Goal: Task Accomplishment & Management: Manage account settings

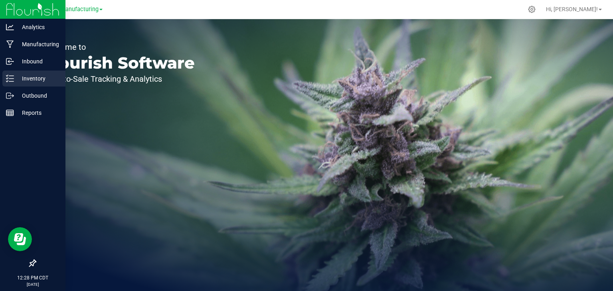
click at [17, 75] on p "Inventory" at bounding box center [38, 79] width 48 height 10
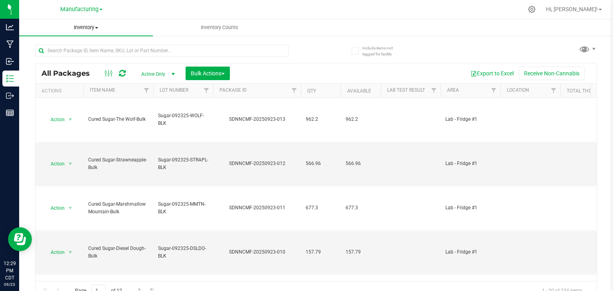
click at [96, 28] on span at bounding box center [96, 28] width 3 height 2
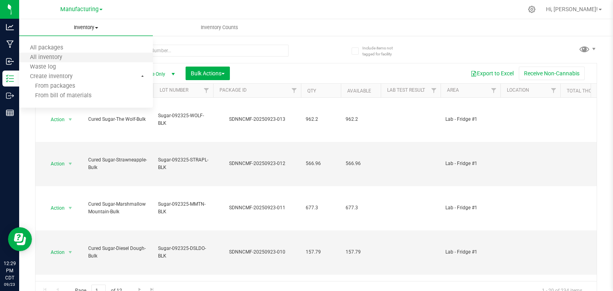
click at [86, 61] on li "All inventory" at bounding box center [86, 58] width 134 height 10
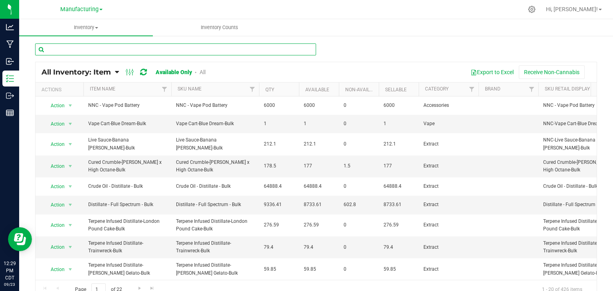
click at [67, 50] on input "text" at bounding box center [175, 50] width 281 height 12
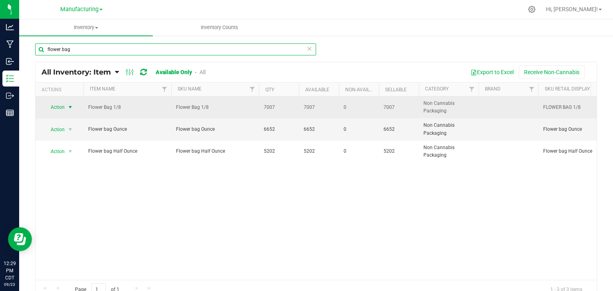
type input "flower bag"
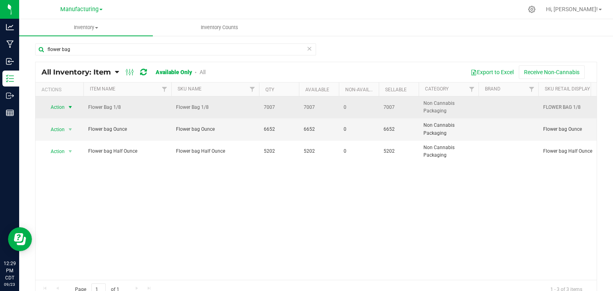
click at [67, 106] on span "select" at bounding box center [70, 107] width 6 height 6
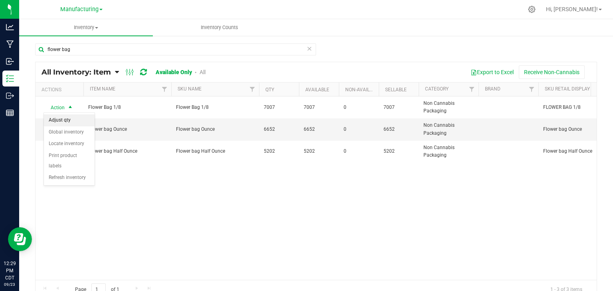
click at [67, 118] on li "Adjust qty" at bounding box center [69, 121] width 51 height 12
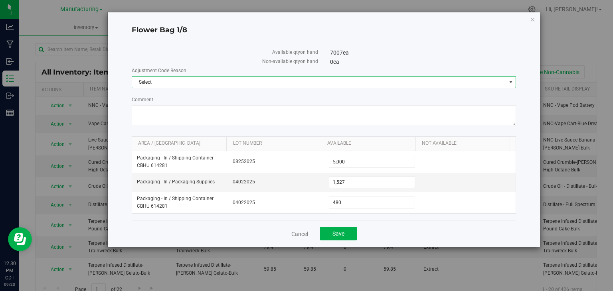
click at [162, 80] on span "Select" at bounding box center [319, 82] width 374 height 11
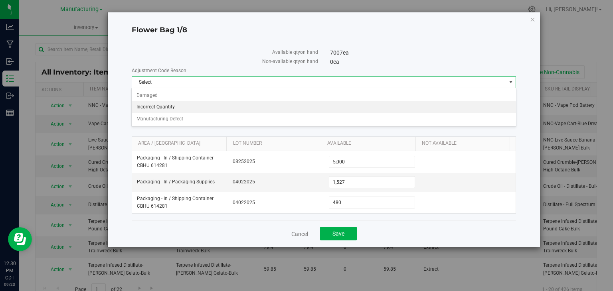
click at [172, 106] on li "Incorrect Quantity" at bounding box center [324, 107] width 384 height 12
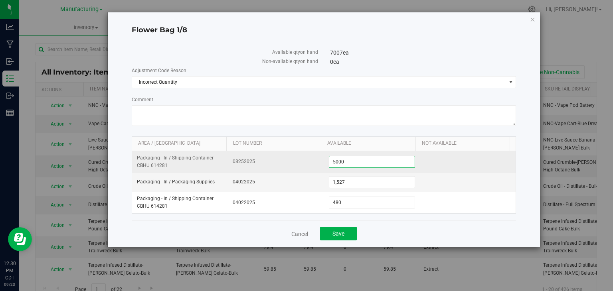
click at [344, 163] on span "5,000 5000" at bounding box center [372, 162] width 86 height 12
type input "5"
type input "10600"
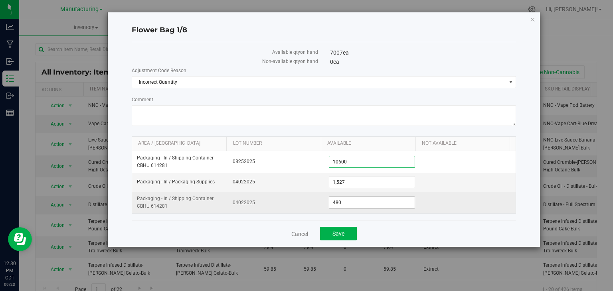
type input "10,600"
click at [346, 202] on span "480 480" at bounding box center [372, 203] width 86 height 12
type input "4"
type input "0"
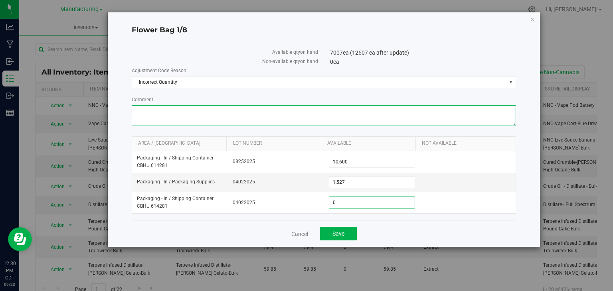
type input "0"
click at [186, 116] on textarea "Comment" at bounding box center [324, 115] width 385 height 21
type textarea "did inventory [DATE] got counts on 1/8 bags in all areas"
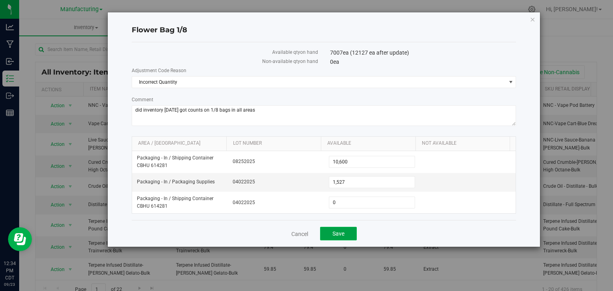
click at [337, 233] on span "Save" at bounding box center [338, 234] width 12 height 6
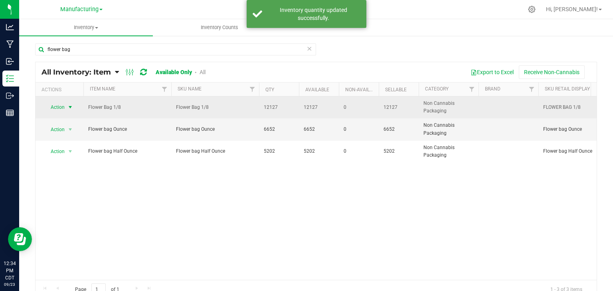
click at [68, 107] on span "select" at bounding box center [70, 107] width 6 height 6
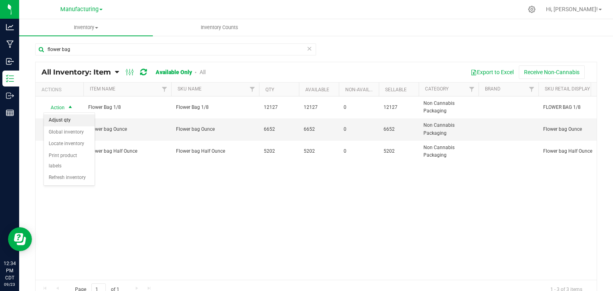
click at [67, 123] on li "Adjust qty" at bounding box center [69, 121] width 51 height 12
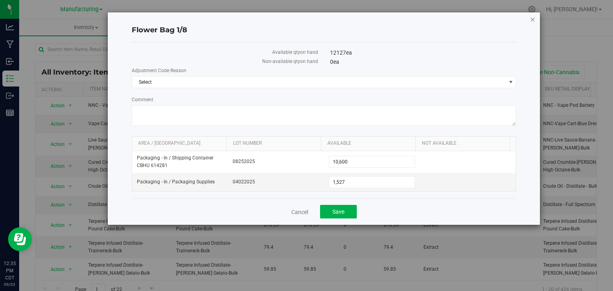
click at [531, 19] on icon "button" at bounding box center [533, 19] width 6 height 10
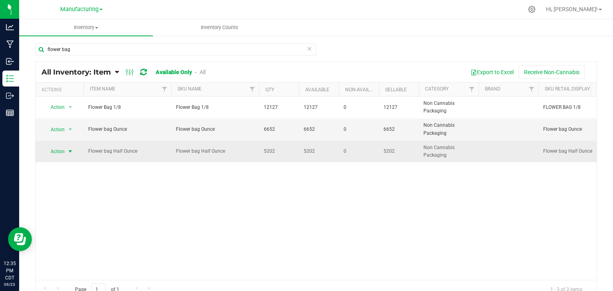
click at [69, 147] on span "select" at bounding box center [70, 151] width 10 height 11
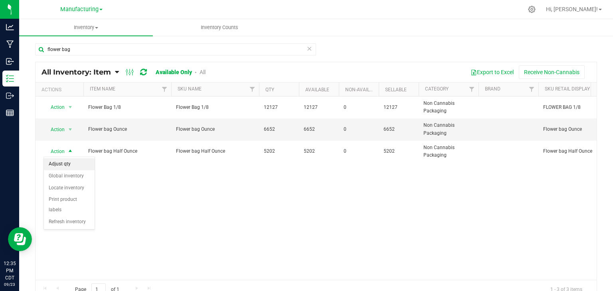
click at [72, 162] on li "Adjust qty" at bounding box center [69, 164] width 51 height 12
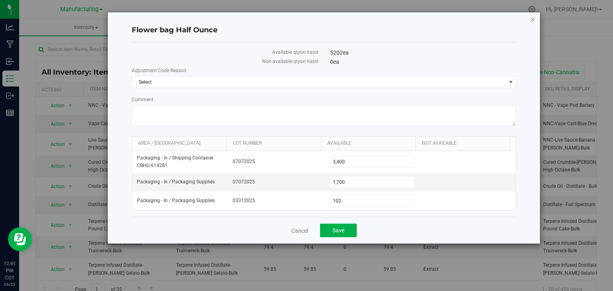
click at [532, 19] on icon "button" at bounding box center [533, 19] width 6 height 10
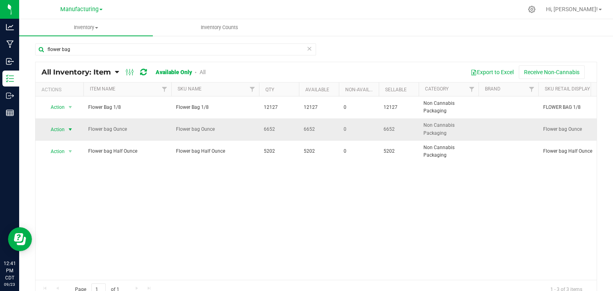
click at [70, 131] on span "select" at bounding box center [70, 130] width 6 height 6
click at [67, 141] on li "Adjust qty" at bounding box center [69, 143] width 51 height 12
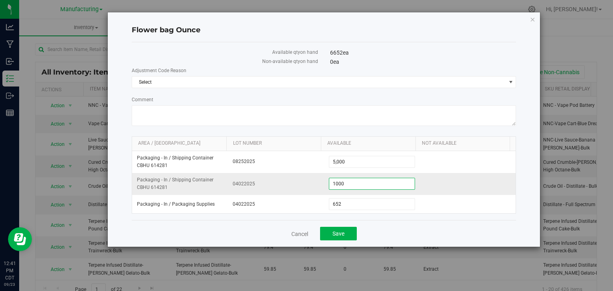
click at [347, 184] on span "1,000 1000" at bounding box center [372, 184] width 86 height 12
type input "1110"
type input "1,110"
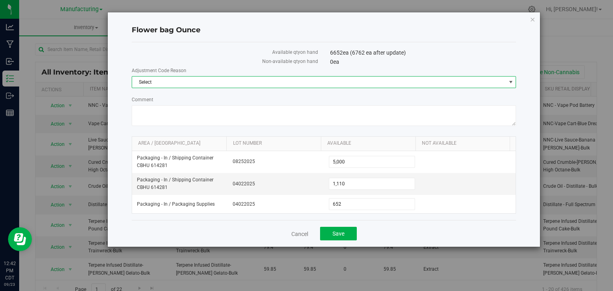
click at [184, 80] on span "Select" at bounding box center [319, 82] width 374 height 11
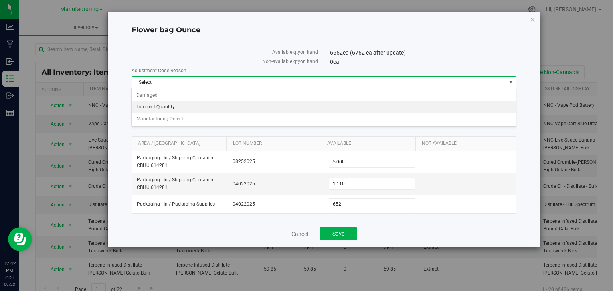
click at [167, 103] on li "Incorrect Quantity" at bounding box center [324, 107] width 384 height 12
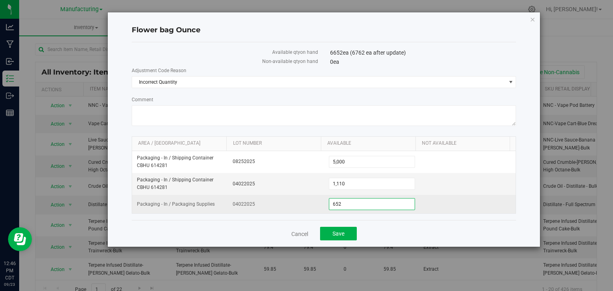
click at [348, 204] on span "652 652" at bounding box center [372, 204] width 86 height 12
type input "612"
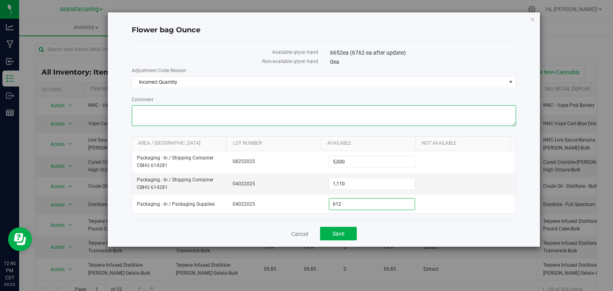
type input "612"
click at [201, 118] on textarea "Comment" at bounding box center [324, 115] width 385 height 21
type textarea "did inventory count on oz bags in all areas"
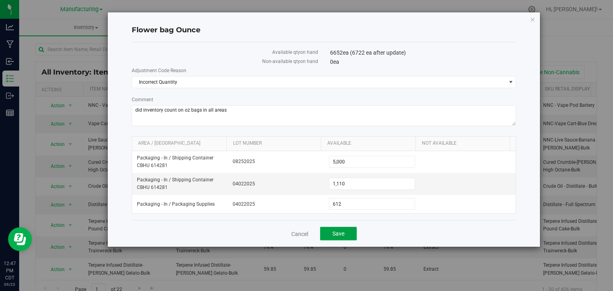
click at [348, 229] on button "Save" at bounding box center [338, 234] width 37 height 14
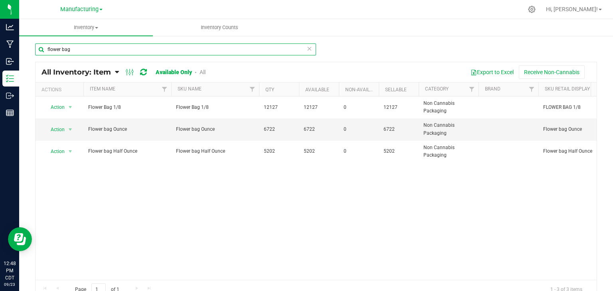
click at [73, 48] on input "flower bag" at bounding box center [175, 50] width 281 height 12
type input "f"
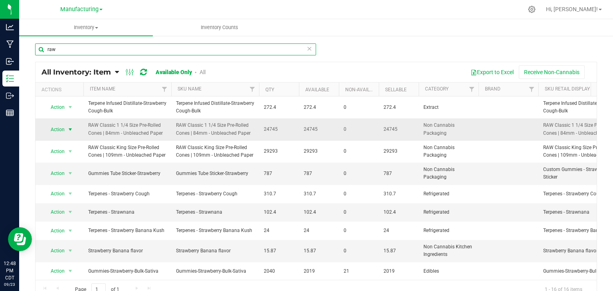
type input "raw"
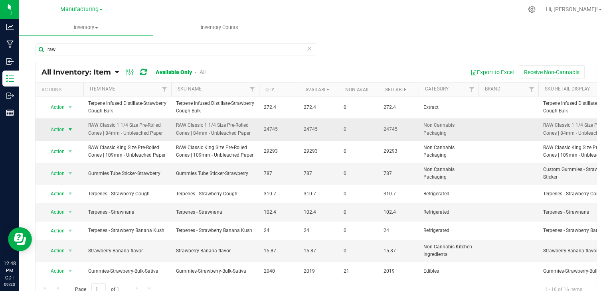
click at [69, 129] on span "select" at bounding box center [70, 130] width 6 height 6
click at [69, 144] on li "Adjust qty" at bounding box center [69, 143] width 51 height 12
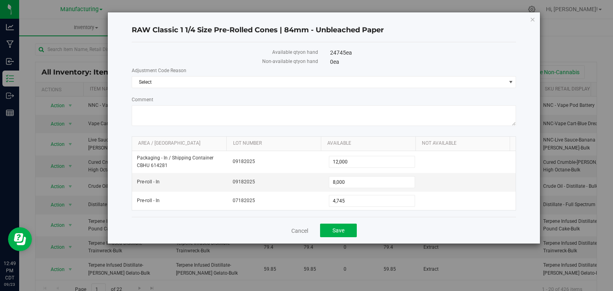
click at [536, 17] on div "RAW Classic 1 1/4 Size Pre-Rolled Cones | 84mm - Unbleached Paper Available qty…" at bounding box center [324, 127] width 433 height 231
click at [534, 17] on icon "button" at bounding box center [533, 19] width 6 height 10
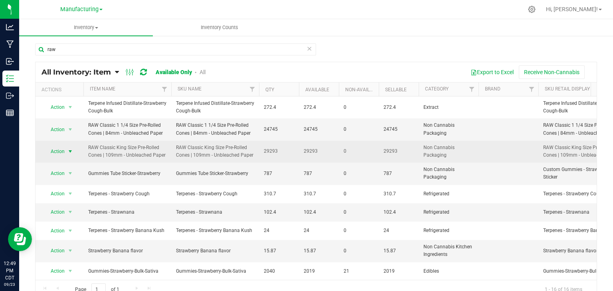
click at [70, 154] on span "select" at bounding box center [70, 151] width 6 height 6
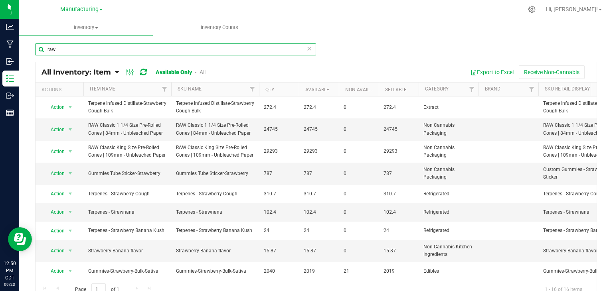
click at [65, 47] on input "raw" at bounding box center [175, 50] width 281 height 12
type input "r"
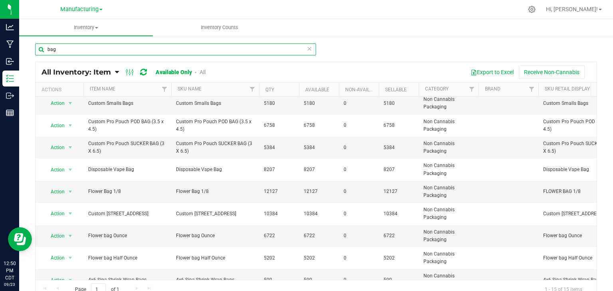
scroll to position [80, 0]
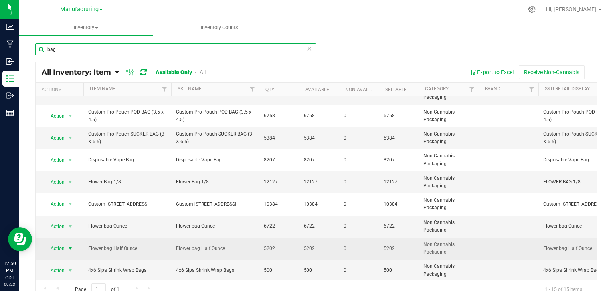
type input "bag"
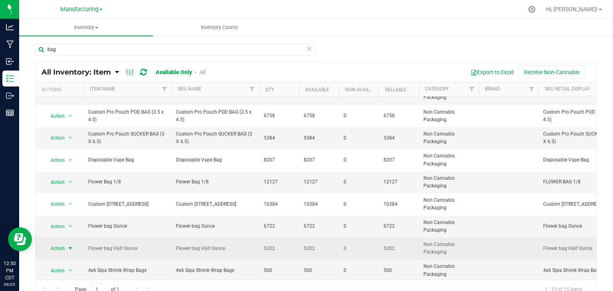
click at [71, 246] on span "select" at bounding box center [70, 248] width 6 height 6
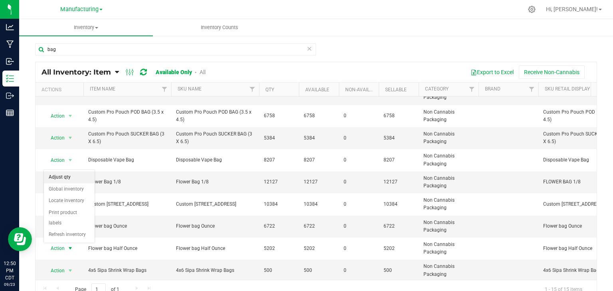
click at [63, 176] on li "Adjust qty" at bounding box center [69, 178] width 51 height 12
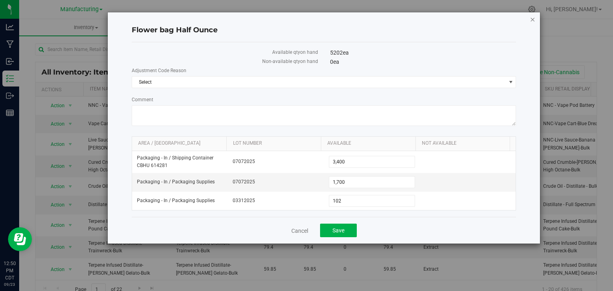
click at [532, 19] on icon "button" at bounding box center [533, 19] width 6 height 10
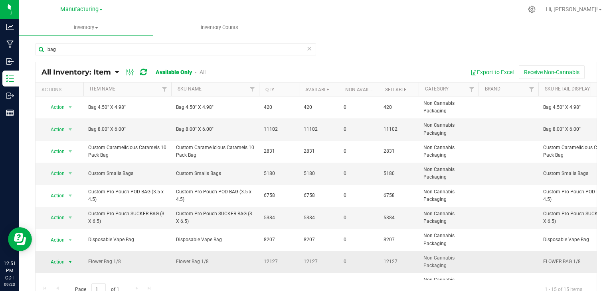
click at [70, 260] on span "select" at bounding box center [70, 262] width 6 height 6
click at [73, 194] on li "Adjust qty" at bounding box center [69, 191] width 51 height 12
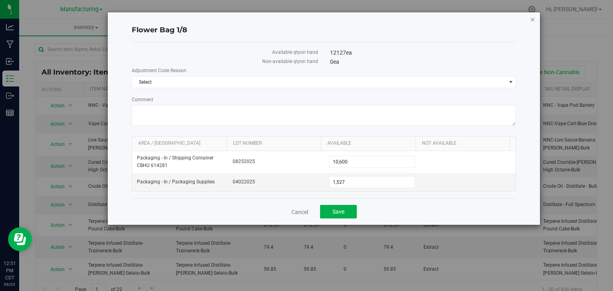
click at [530, 19] on icon "button" at bounding box center [533, 19] width 6 height 10
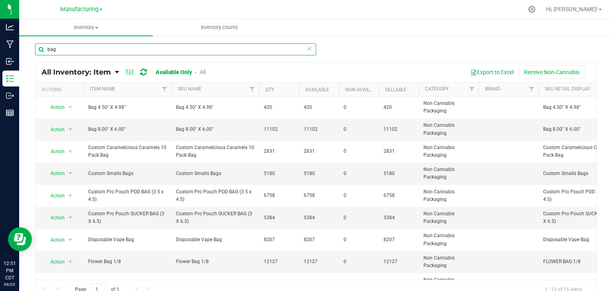
click at [57, 50] on input "bag" at bounding box center [175, 50] width 281 height 12
type input "b"
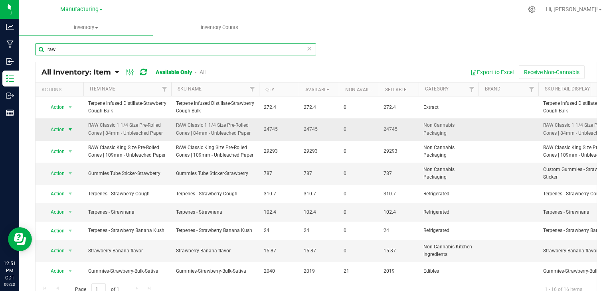
type input "raw"
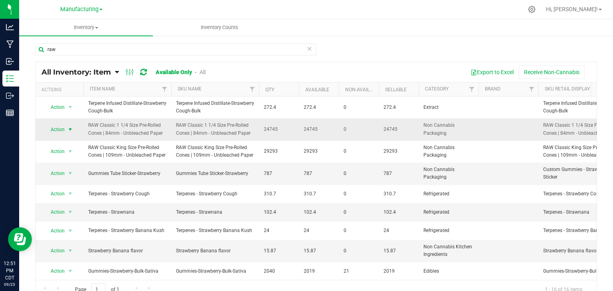
click at [67, 130] on span "select" at bounding box center [70, 130] width 6 height 6
click at [70, 144] on li "Adjust qty" at bounding box center [69, 143] width 51 height 12
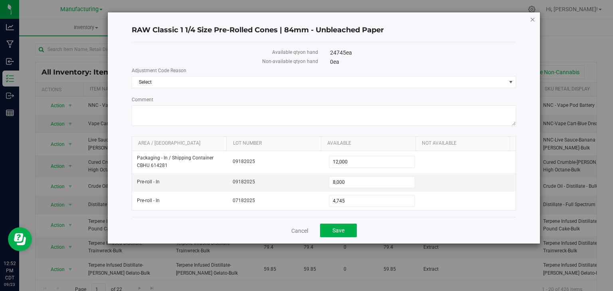
click at [535, 19] on icon "button" at bounding box center [533, 19] width 6 height 10
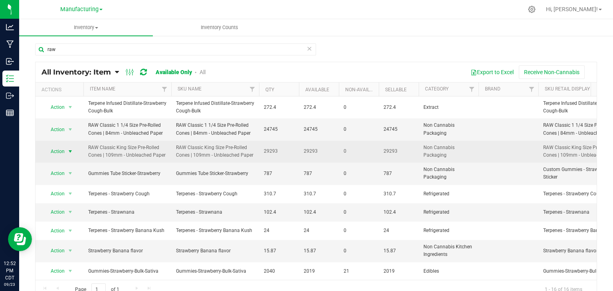
click at [71, 150] on span "select" at bounding box center [70, 151] width 6 height 6
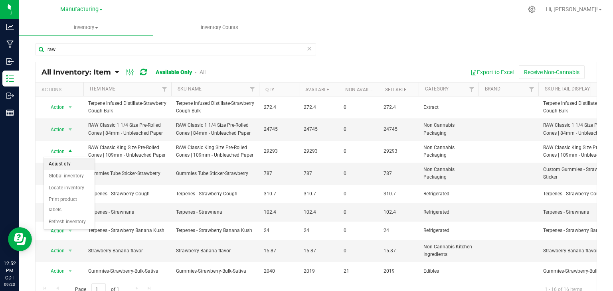
click at [71, 163] on li "Adjust qty" at bounding box center [69, 164] width 51 height 12
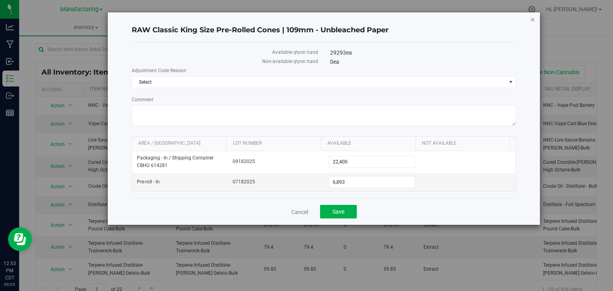
click at [534, 18] on icon "button" at bounding box center [533, 19] width 6 height 10
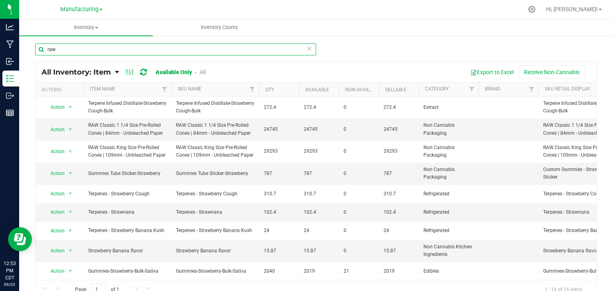
click at [60, 55] on input "raw" at bounding box center [175, 50] width 281 height 12
type input "r"
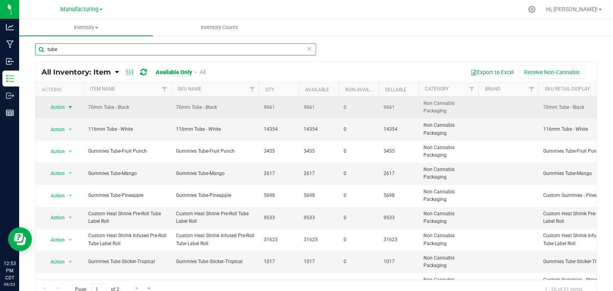
type input "tube"
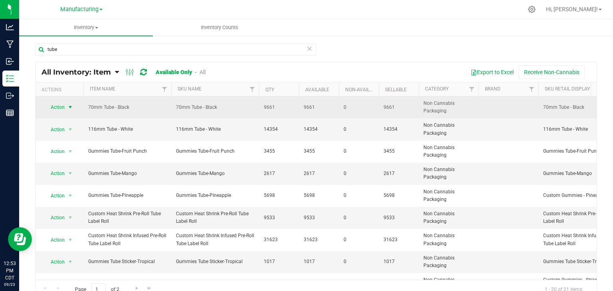
click at [72, 107] on span "select" at bounding box center [70, 107] width 6 height 6
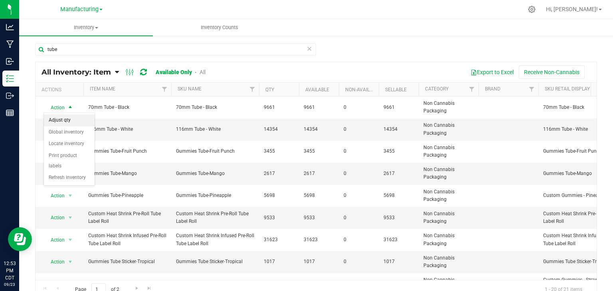
click at [72, 122] on li "Adjust qty" at bounding box center [69, 121] width 51 height 12
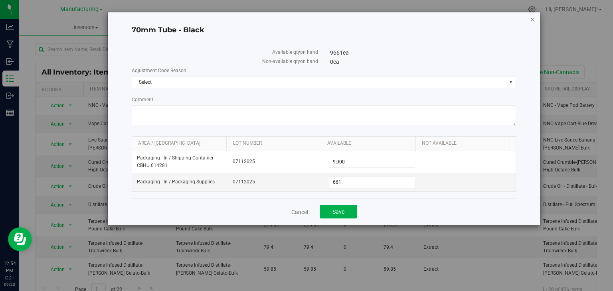
click at [533, 18] on icon "button" at bounding box center [533, 19] width 6 height 10
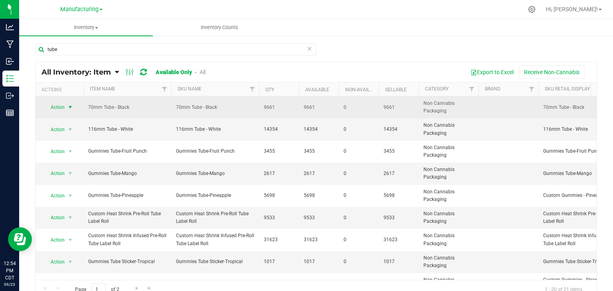
click at [70, 106] on span "select" at bounding box center [70, 107] width 6 height 6
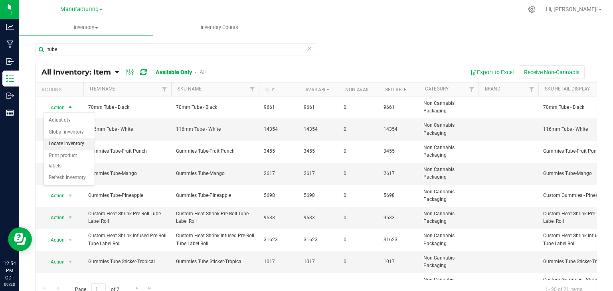
click at [73, 145] on li "Locate inventory" at bounding box center [69, 144] width 51 height 12
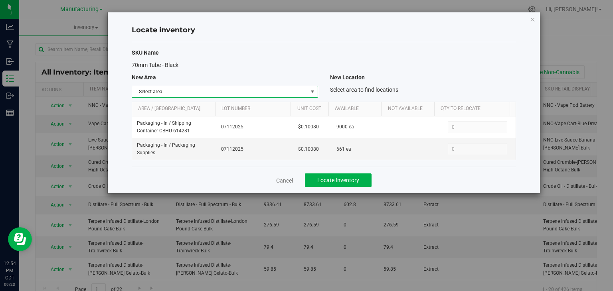
click at [311, 90] on span "select" at bounding box center [312, 92] width 6 height 6
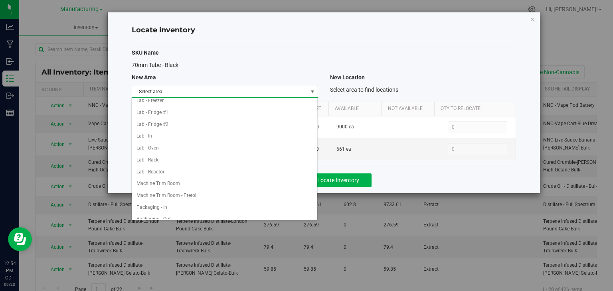
scroll to position [112, 0]
click at [164, 201] on li "Packaging - In" at bounding box center [225, 207] width 186 height 12
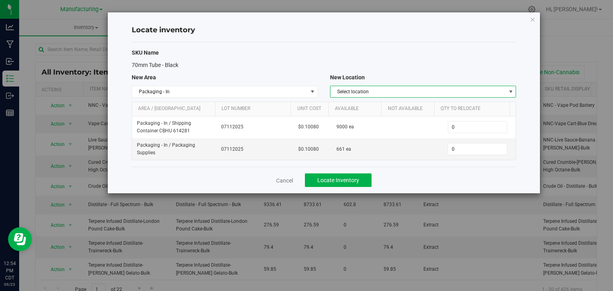
click at [378, 90] on span "Select location" at bounding box center [418, 91] width 176 height 11
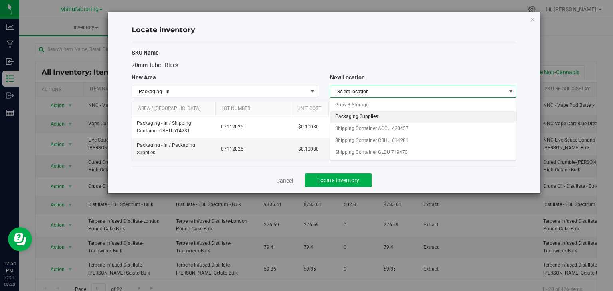
click at [372, 113] on li "Packaging Supplies" at bounding box center [423, 117] width 186 height 12
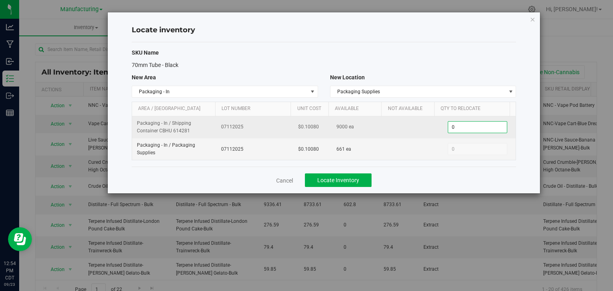
click at [453, 125] on span "0 0" at bounding box center [477, 127] width 59 height 12
type input "1000"
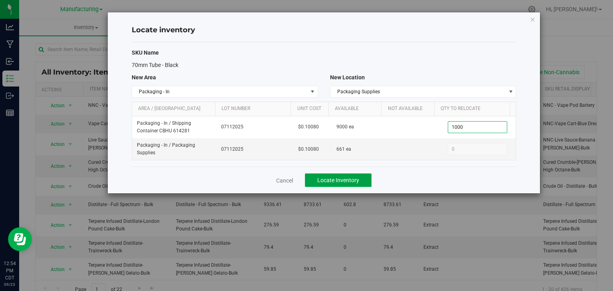
type input "1,000"
click at [339, 177] on span "Locate Inventory" at bounding box center [338, 180] width 42 height 6
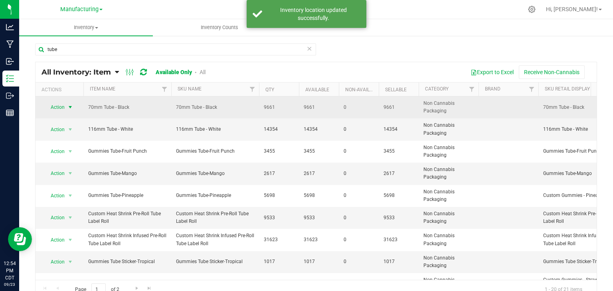
click at [69, 107] on span "select" at bounding box center [70, 107] width 6 height 6
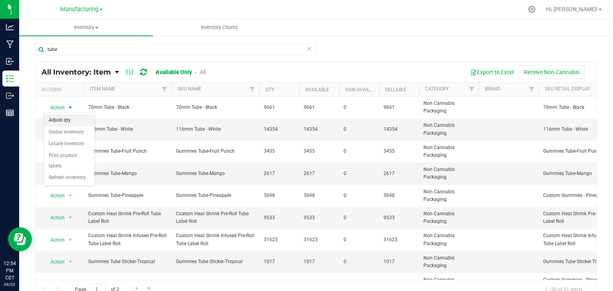
click at [66, 118] on li "Adjust qty" at bounding box center [69, 121] width 51 height 12
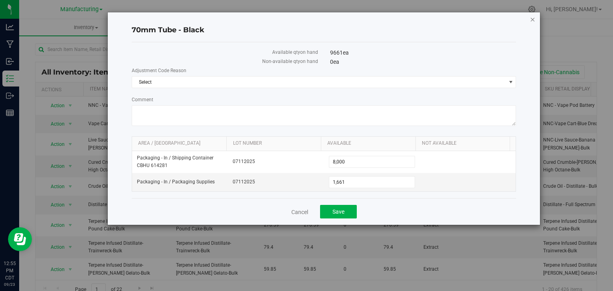
click at [532, 18] on icon "button" at bounding box center [533, 19] width 6 height 10
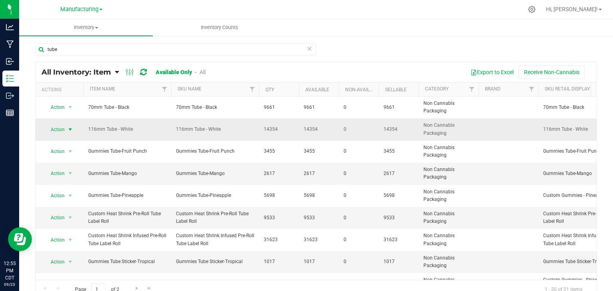
click at [68, 127] on span "select" at bounding box center [70, 130] width 6 height 6
click at [69, 141] on li "Adjust qty" at bounding box center [69, 143] width 51 height 12
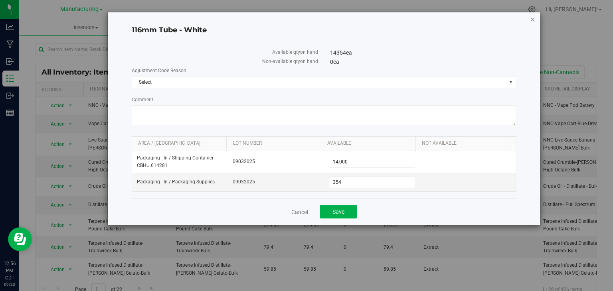
click at [533, 18] on icon "button" at bounding box center [533, 19] width 6 height 10
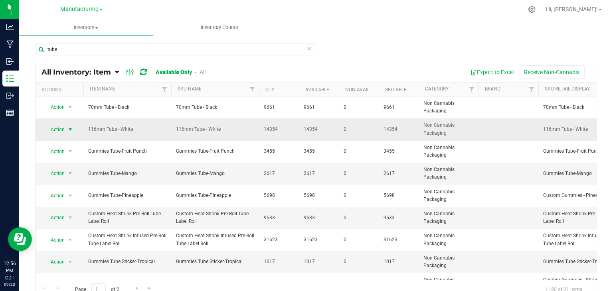
click at [70, 128] on span "select" at bounding box center [70, 130] width 6 height 6
click at [82, 166] on li "Locate inventory" at bounding box center [69, 166] width 51 height 12
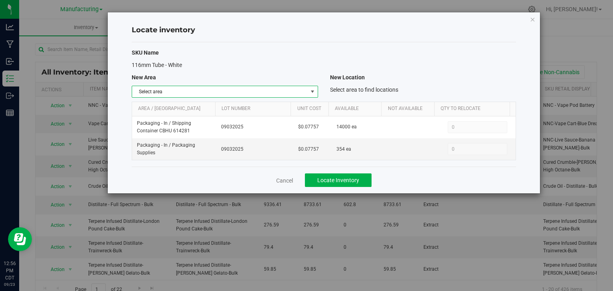
click at [313, 89] on span "select" at bounding box center [312, 92] width 6 height 6
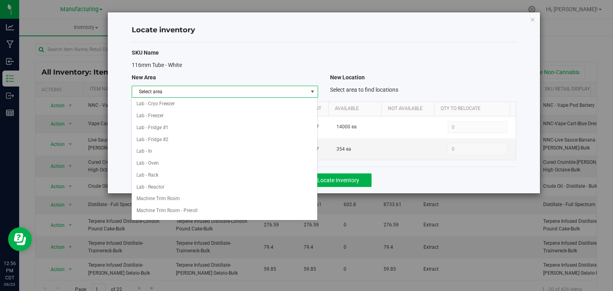
scroll to position [112, 0]
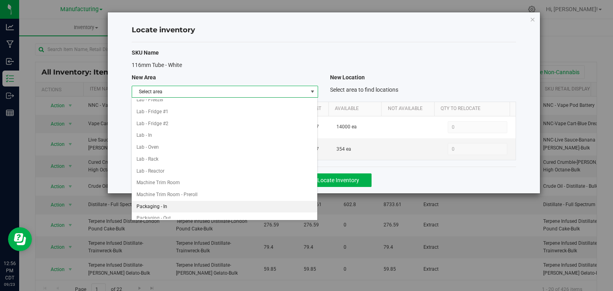
click at [162, 206] on li "Packaging - In" at bounding box center [225, 207] width 186 height 12
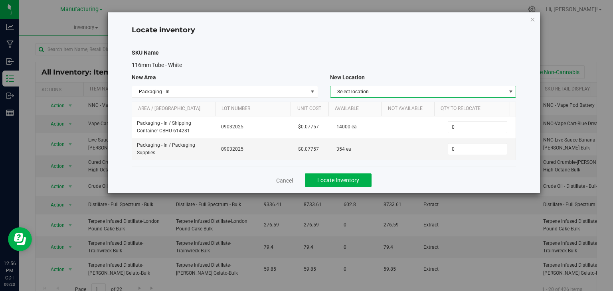
click at [398, 87] on span "Select location" at bounding box center [418, 91] width 176 height 11
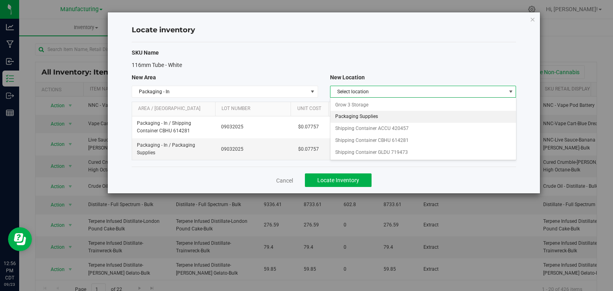
click at [378, 115] on li "Packaging Supplies" at bounding box center [423, 117] width 186 height 12
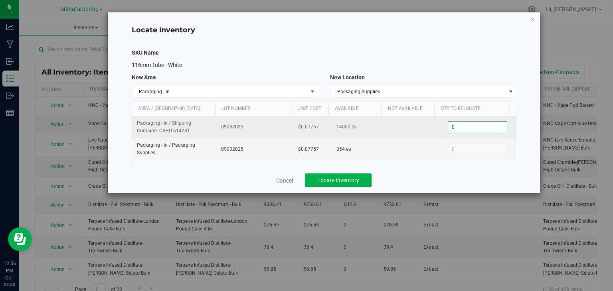
click at [453, 125] on span "0 0" at bounding box center [477, 127] width 59 height 12
type input "1400"
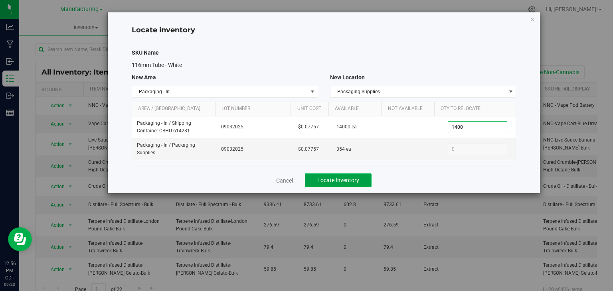
type input "1,400"
click at [354, 184] on button "Locate Inventory" at bounding box center [338, 181] width 67 height 14
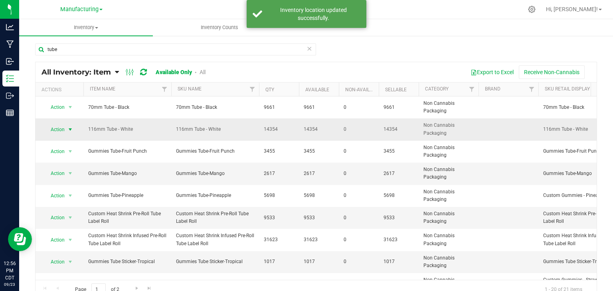
click at [71, 129] on span "select" at bounding box center [70, 130] width 6 height 6
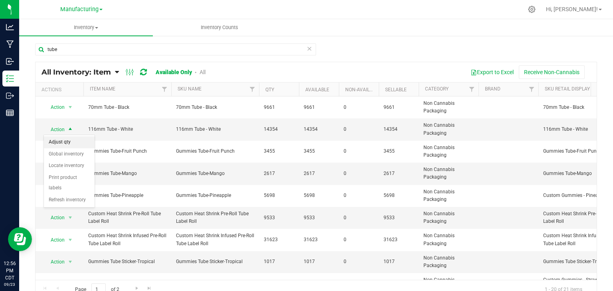
click at [71, 140] on li "Adjust qty" at bounding box center [69, 143] width 51 height 12
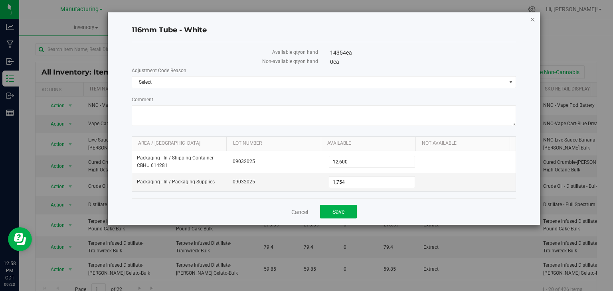
click at [534, 18] on icon "button" at bounding box center [533, 19] width 6 height 10
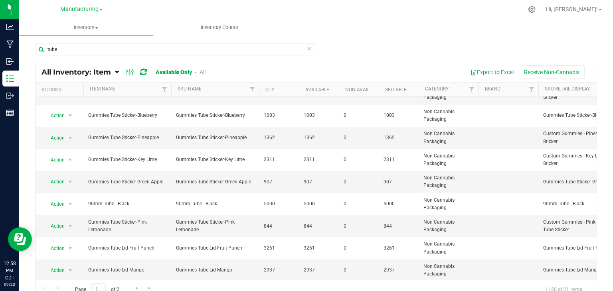
scroll to position [263, 0]
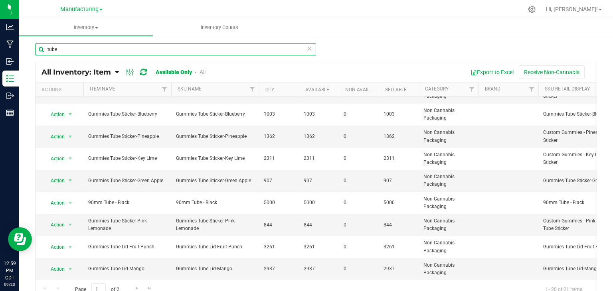
click at [59, 47] on input "tube" at bounding box center [175, 50] width 281 height 12
type input "t"
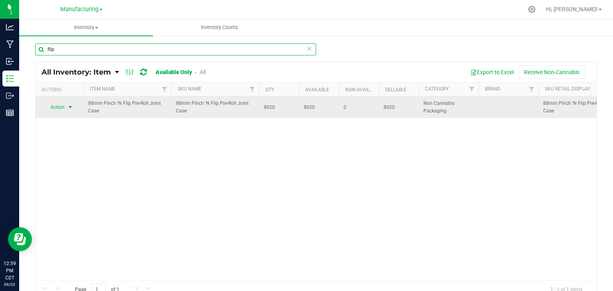
drag, startPoint x: 59, startPoint y: 47, endPoint x: 70, endPoint y: 104, distance: 58.6
click at [70, 104] on div "flip All Inventory: Item Item Summary Item (default) Item by Strain Item by Loc…" at bounding box center [316, 171] width 562 height 257
type input "flip"
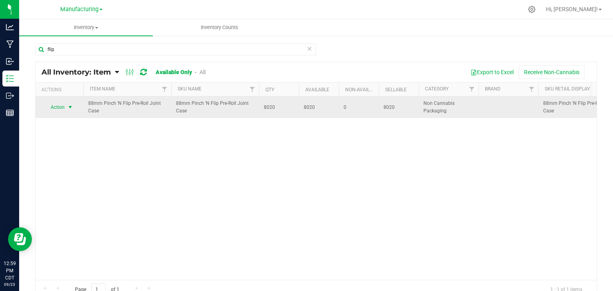
click at [70, 104] on span "select" at bounding box center [70, 107] width 6 height 6
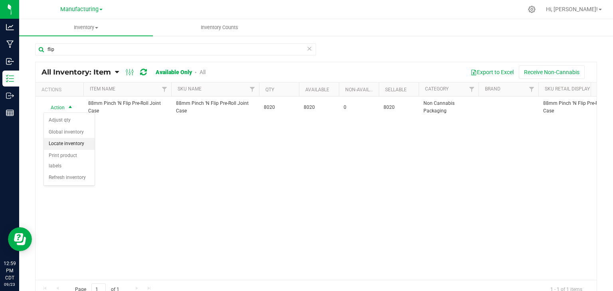
click at [73, 142] on li "Locate inventory" at bounding box center [69, 144] width 51 height 12
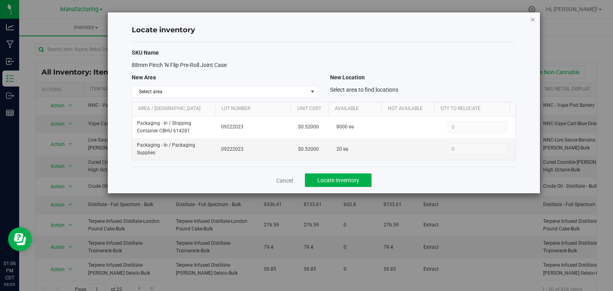
click at [534, 20] on icon "button" at bounding box center [533, 19] width 6 height 10
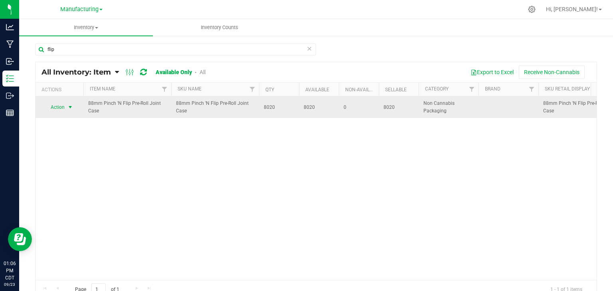
click at [69, 108] on span "select" at bounding box center [70, 107] width 6 height 6
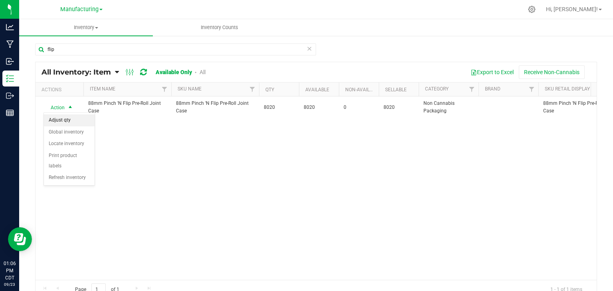
click at [67, 119] on li "Adjust qty" at bounding box center [69, 121] width 51 height 12
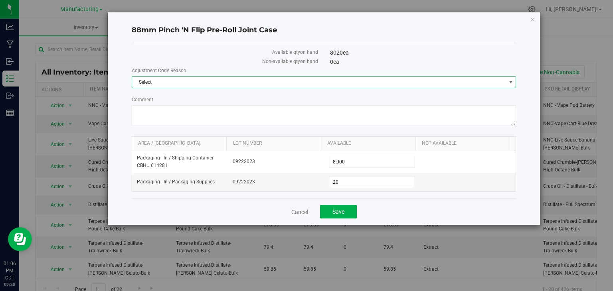
click at [164, 77] on span "Select" at bounding box center [319, 82] width 374 height 11
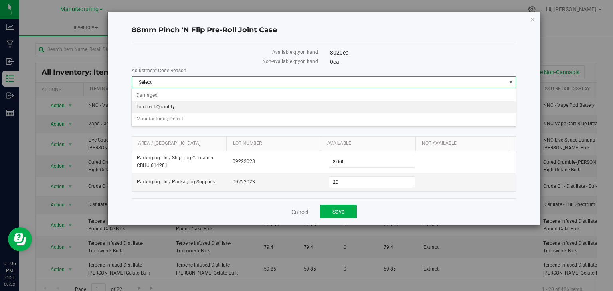
click at [168, 106] on li "Incorrect Quantity" at bounding box center [324, 107] width 384 height 12
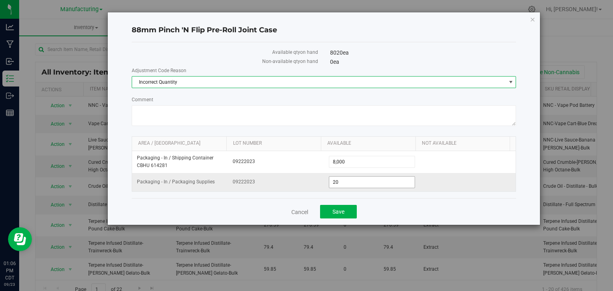
click at [340, 186] on span "20 20" at bounding box center [372, 182] width 86 height 12
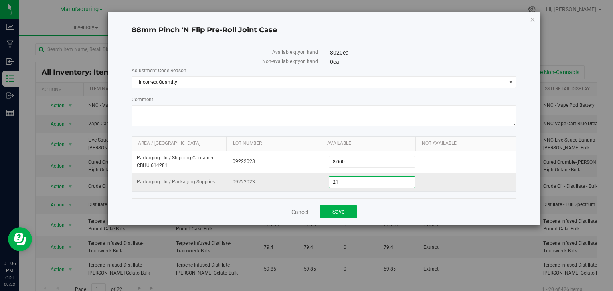
type input "214"
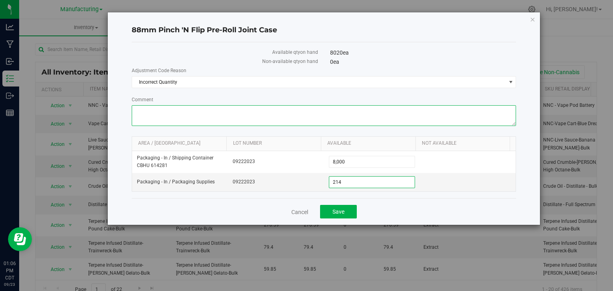
type input "214"
click at [179, 114] on textarea "Comment" at bounding box center [324, 115] width 385 height 21
type textarea "did inventory count in all areas of the preroll case."
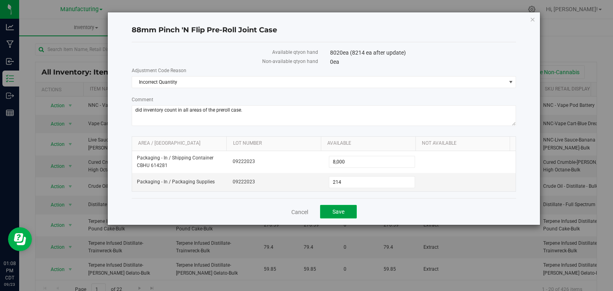
click at [339, 209] on span "Save" at bounding box center [338, 212] width 12 height 6
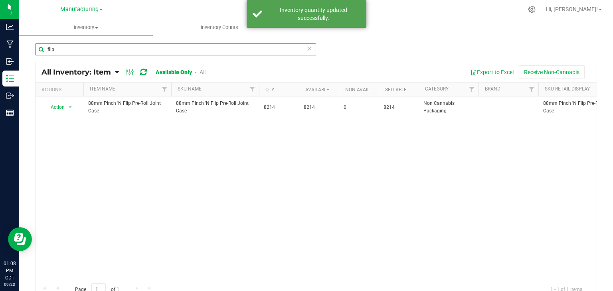
click at [56, 51] on input "flip" at bounding box center [175, 50] width 281 height 12
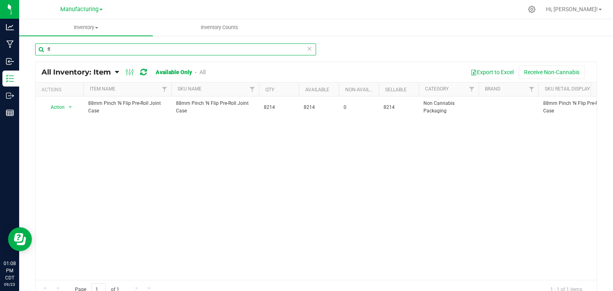
type input "f"
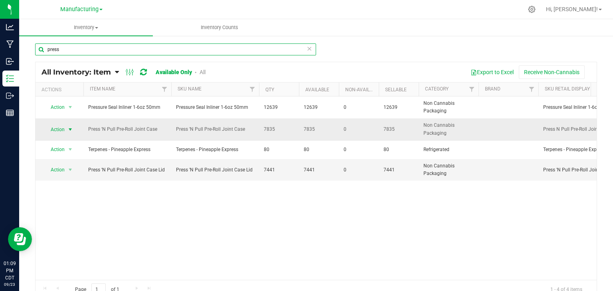
type input "press"
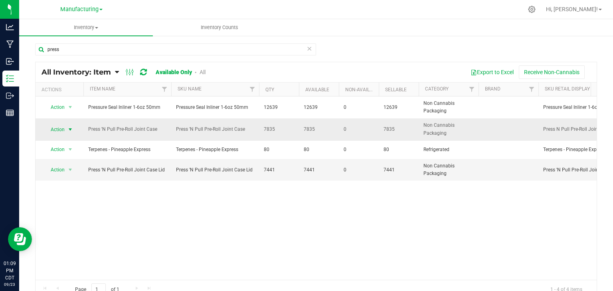
click at [69, 128] on span "select" at bounding box center [70, 130] width 6 height 6
click at [69, 140] on li "Adjust qty" at bounding box center [69, 143] width 51 height 12
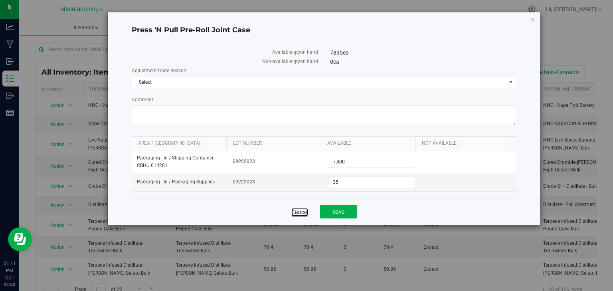
click at [291, 214] on link "Cancel" at bounding box center [299, 212] width 17 height 8
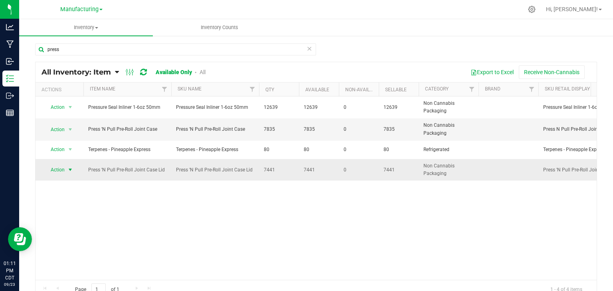
click at [69, 169] on span "select" at bounding box center [70, 170] width 6 height 6
click at [65, 185] on li "Adjust qty" at bounding box center [69, 183] width 51 height 12
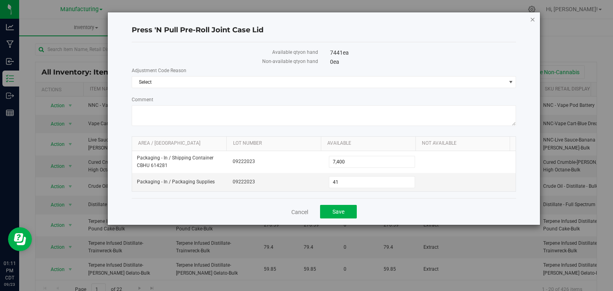
click at [533, 16] on icon "button" at bounding box center [533, 19] width 6 height 10
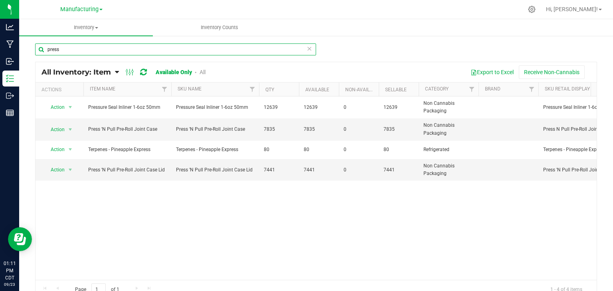
click at [66, 49] on input "press" at bounding box center [175, 50] width 281 height 12
type input "p"
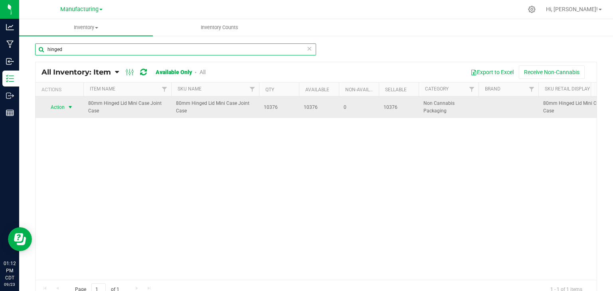
type input "hinged"
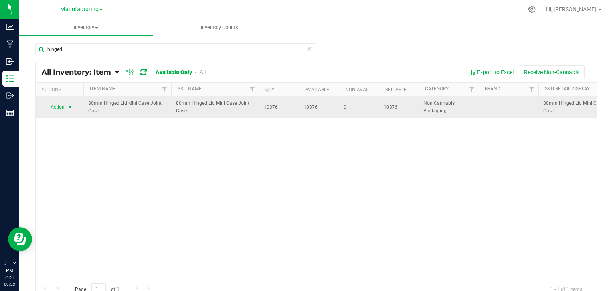
click at [72, 108] on span "select" at bounding box center [70, 107] width 6 height 6
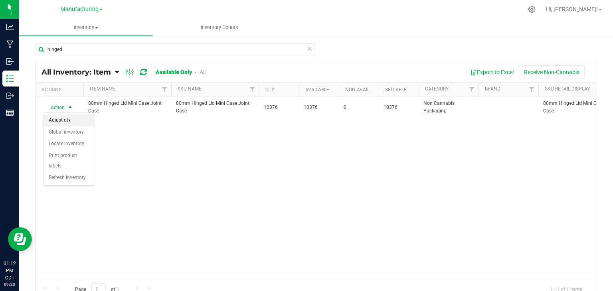
click at [69, 123] on li "Adjust qty" at bounding box center [69, 121] width 51 height 12
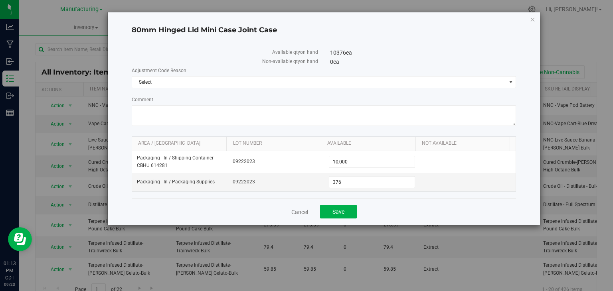
click at [529, 20] on div "80mm Hinged Lid Mini Case Joint Case Available qty on hand 10376 ea Non-availab…" at bounding box center [324, 118] width 433 height 213
click at [534, 18] on icon "button" at bounding box center [533, 19] width 6 height 10
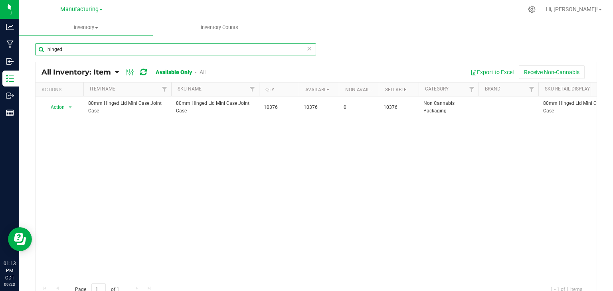
click at [66, 49] on input "hinged" at bounding box center [175, 50] width 281 height 12
type input "h"
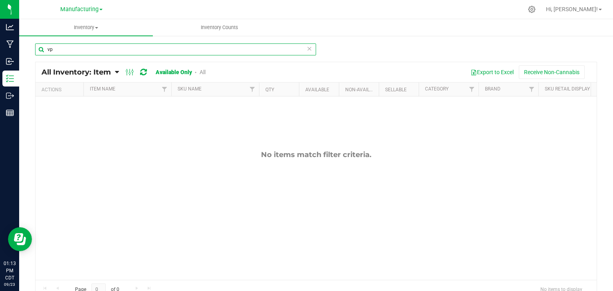
type input "v"
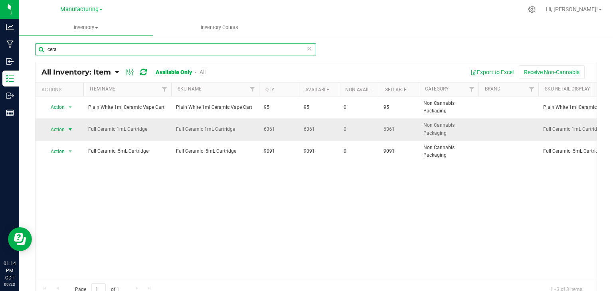
type input "cera"
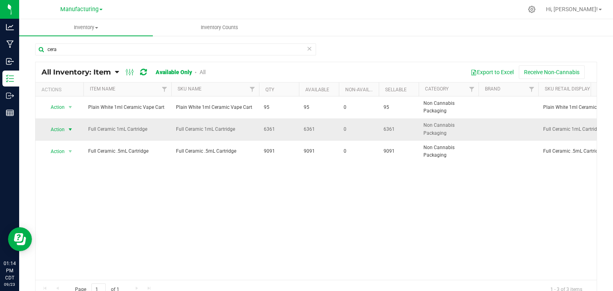
click at [70, 127] on span "select" at bounding box center [70, 130] width 6 height 6
click at [69, 142] on li "Adjust qty" at bounding box center [69, 143] width 51 height 12
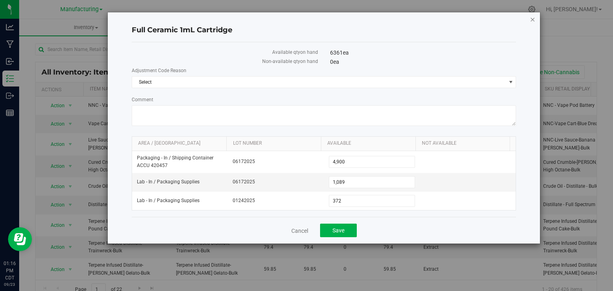
click at [532, 21] on icon "button" at bounding box center [533, 19] width 6 height 10
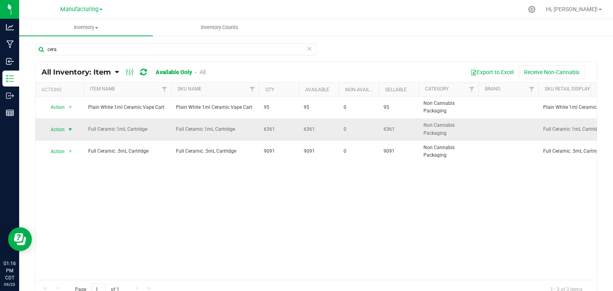
click at [70, 130] on span "select" at bounding box center [70, 130] width 6 height 6
click at [66, 144] on li "Adjust qty" at bounding box center [69, 143] width 51 height 12
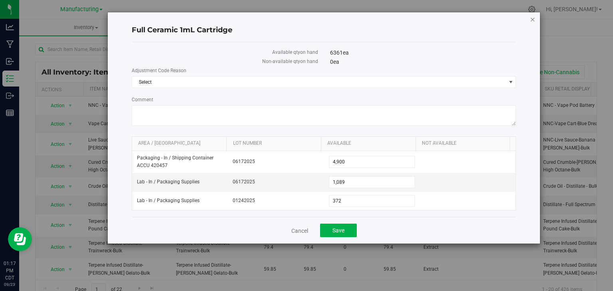
click at [530, 20] on icon "button" at bounding box center [533, 19] width 6 height 10
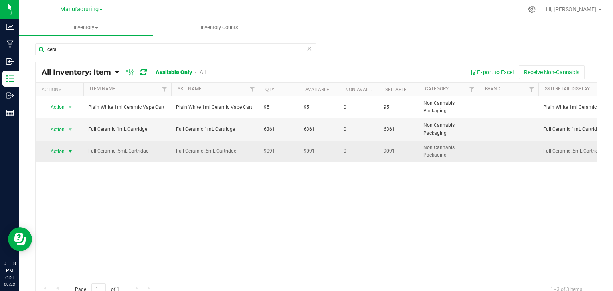
click at [70, 152] on span "select" at bounding box center [70, 151] width 6 height 6
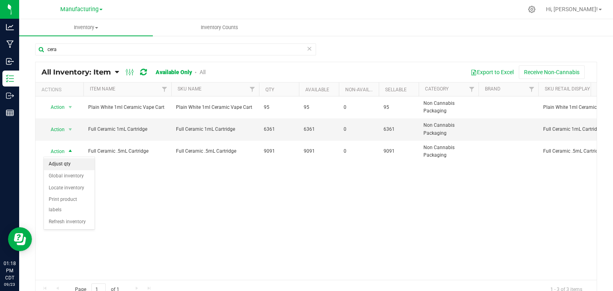
click at [69, 163] on li "Adjust qty" at bounding box center [69, 164] width 51 height 12
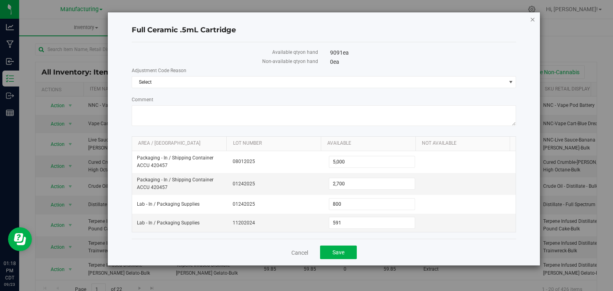
click at [532, 18] on icon "button" at bounding box center [533, 19] width 6 height 10
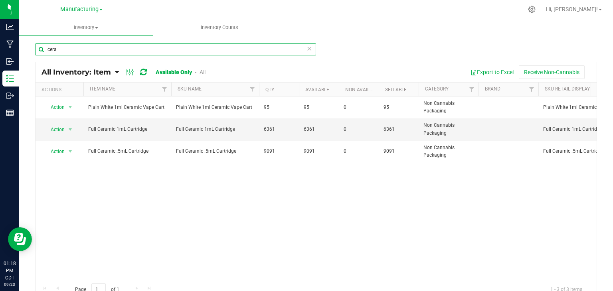
click at [67, 50] on input "cera" at bounding box center [175, 50] width 281 height 12
type input "c"
type input "="
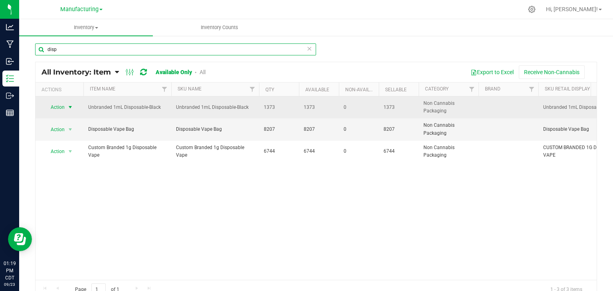
type input "disp"
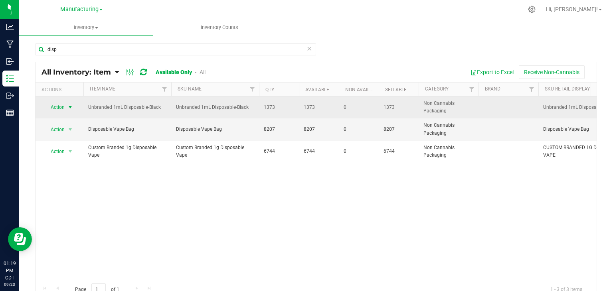
click at [70, 107] on span "select" at bounding box center [70, 107] width 6 height 6
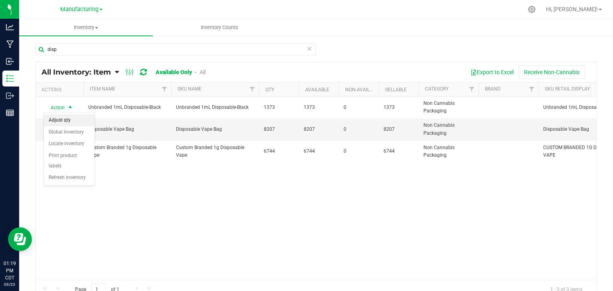
click at [67, 122] on li "Adjust qty" at bounding box center [69, 121] width 51 height 12
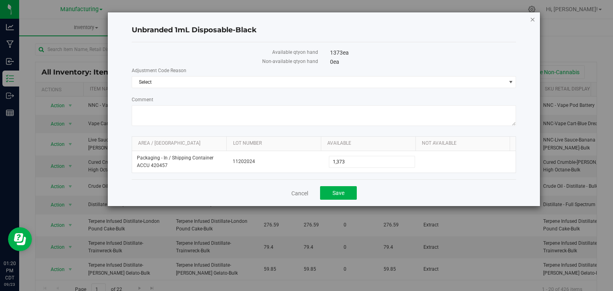
click at [532, 17] on icon "button" at bounding box center [533, 19] width 6 height 10
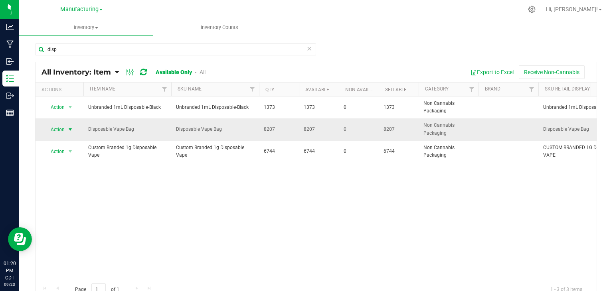
click at [69, 129] on span "select" at bounding box center [70, 130] width 6 height 6
click at [70, 144] on li "Adjust qty" at bounding box center [69, 143] width 51 height 12
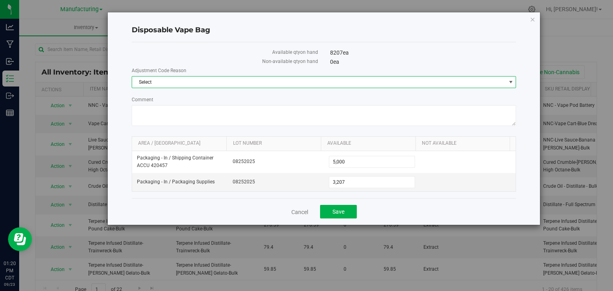
click at [180, 80] on span "Select" at bounding box center [319, 82] width 374 height 11
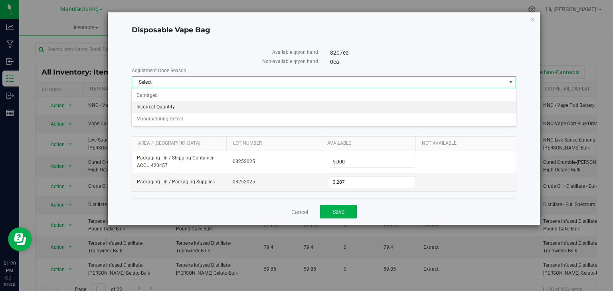
click at [170, 109] on li "Incorrect Quantity" at bounding box center [324, 107] width 384 height 12
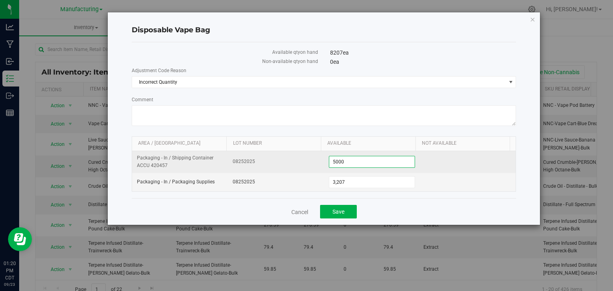
click at [346, 164] on span "5,000 5000" at bounding box center [372, 162] width 86 height 12
type input "5050"
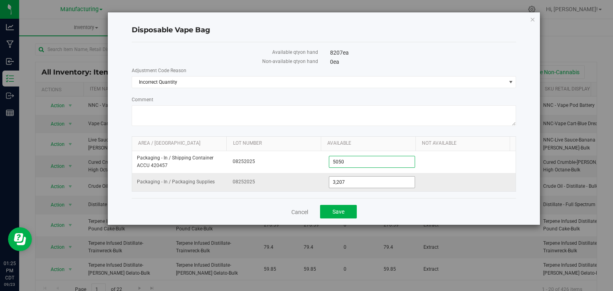
type input "5,050"
click at [350, 184] on span "3,207 3207" at bounding box center [372, 182] width 86 height 12
type input "3368"
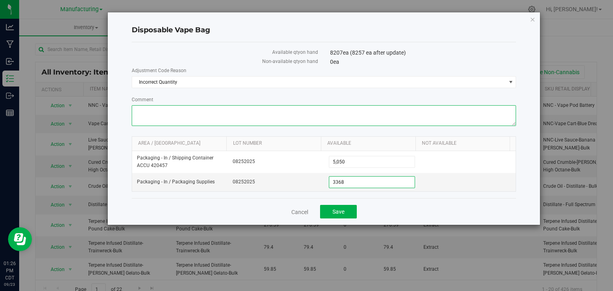
type input "3,368"
click at [153, 114] on textarea "Comment" at bounding box center [324, 115] width 385 height 21
type textarea "did inventory count on bags in all areas [DATE]"
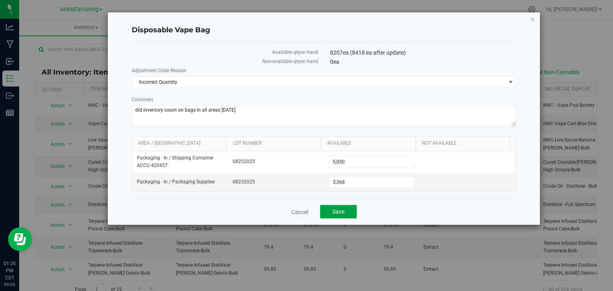
click at [342, 207] on button "Save" at bounding box center [338, 212] width 37 height 14
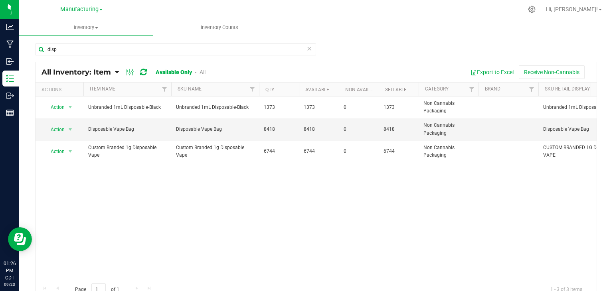
drag, startPoint x: 158, startPoint y: 118, endPoint x: 105, endPoint y: 189, distance: 88.7
click at [105, 189] on div "Action Action Adjust qty Global inventory Locate inventory Print product labels…" at bounding box center [316, 189] width 561 height 184
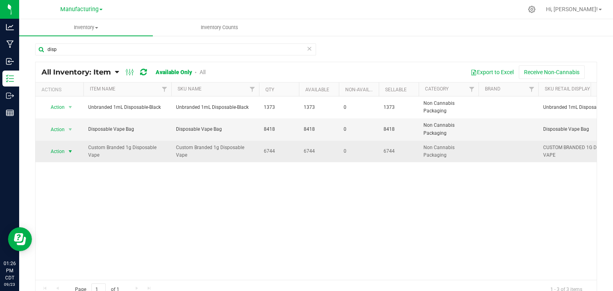
click at [72, 150] on span "select" at bounding box center [70, 151] width 6 height 6
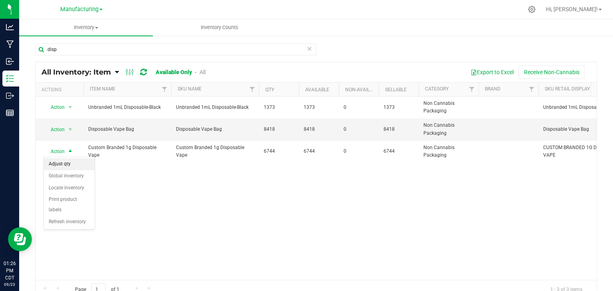
click at [71, 161] on li "Adjust qty" at bounding box center [69, 164] width 51 height 12
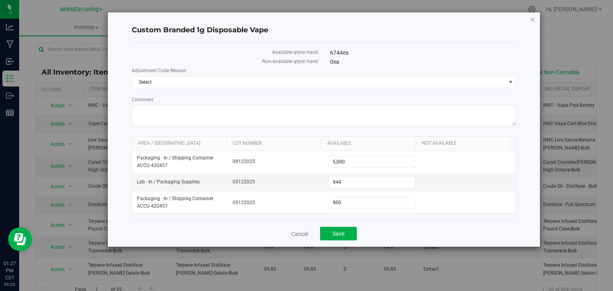
click at [532, 20] on icon "button" at bounding box center [533, 19] width 6 height 10
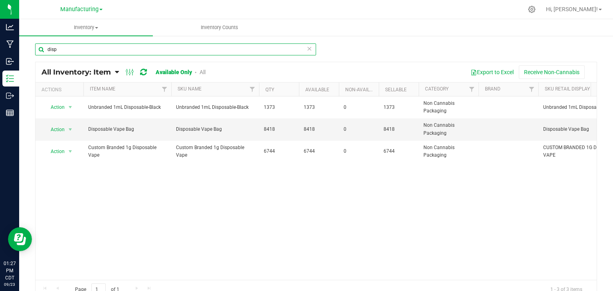
click at [60, 53] on input "disp" at bounding box center [175, 50] width 281 height 12
type input "d"
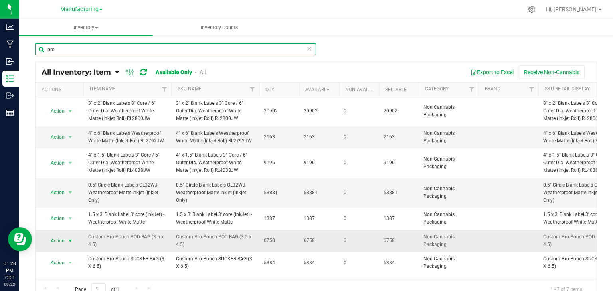
type input "pro"
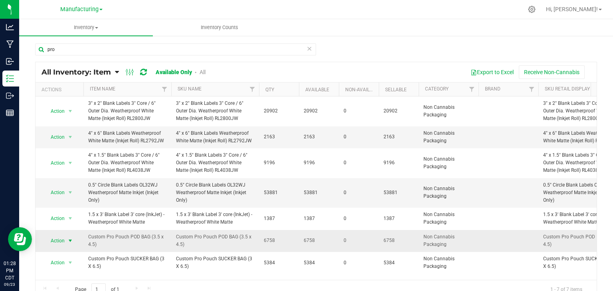
click at [69, 241] on span "select" at bounding box center [70, 241] width 6 height 6
click at [65, 165] on li "Adjust qty" at bounding box center [69, 170] width 51 height 12
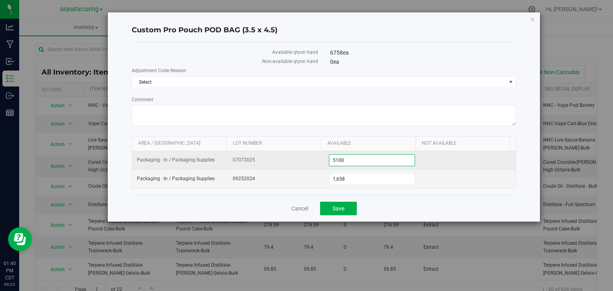
click at [347, 163] on span "5,100 5100" at bounding box center [372, 160] width 86 height 12
type input "5359"
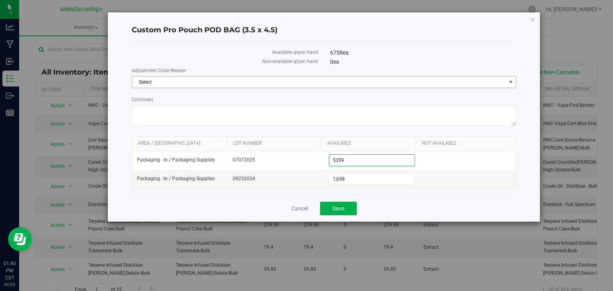
type input "5,359"
click at [168, 85] on span "Select" at bounding box center [319, 82] width 374 height 11
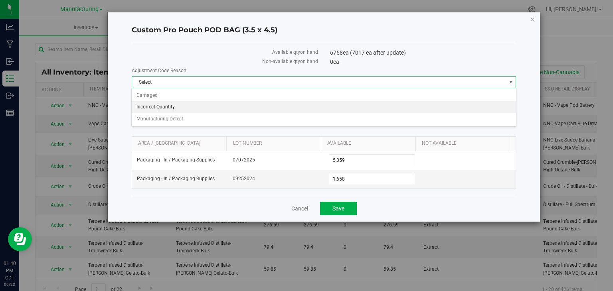
click at [160, 106] on li "Incorrect Quantity" at bounding box center [324, 107] width 384 height 12
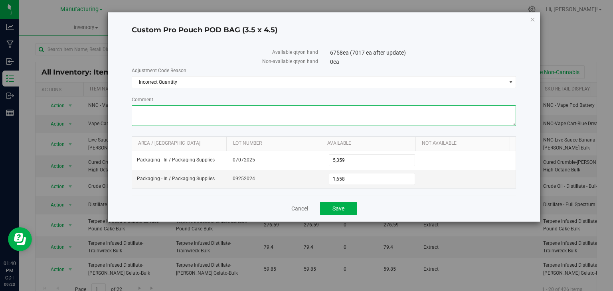
click at [160, 111] on textarea "Comment" at bounding box center [324, 115] width 385 height 21
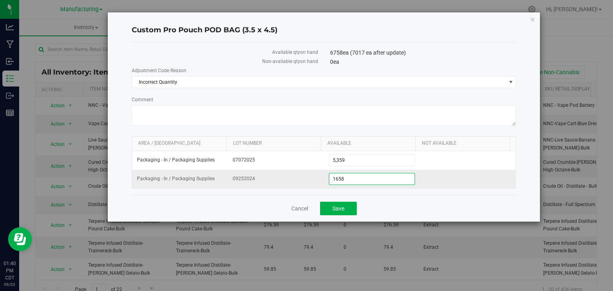
click at [354, 180] on span "1,658 1658" at bounding box center [372, 179] width 86 height 12
type input "1"
type input "0"
type input "5359"
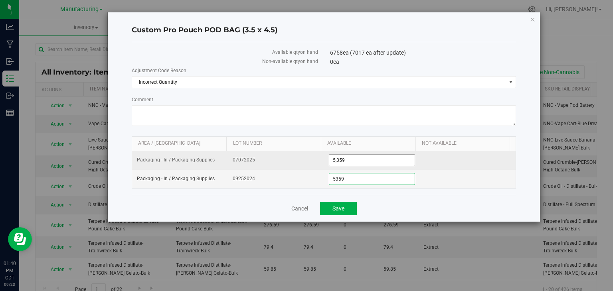
type input "5,359"
click at [351, 160] on span "5,359 5359" at bounding box center [372, 160] width 86 height 12
type input "5"
type input "0"
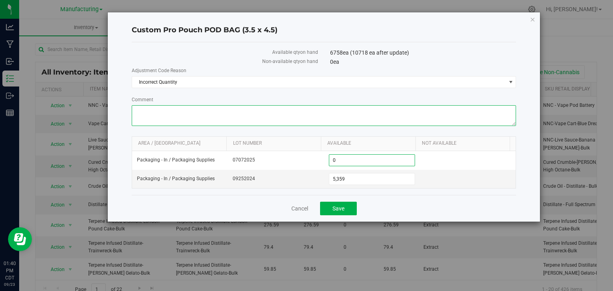
type input "0"
click at [168, 117] on textarea "Comment" at bounding box center [324, 115] width 385 height 21
type textarea "did inventory count in all areas on the .5g bags"
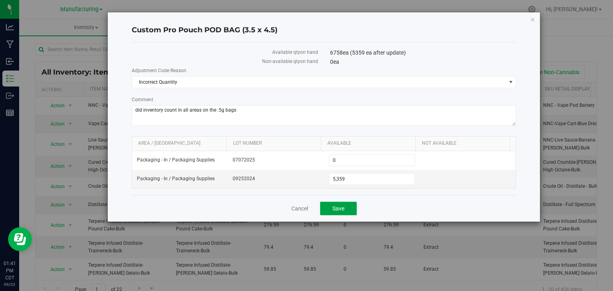
click at [346, 208] on button "Save" at bounding box center [338, 209] width 37 height 14
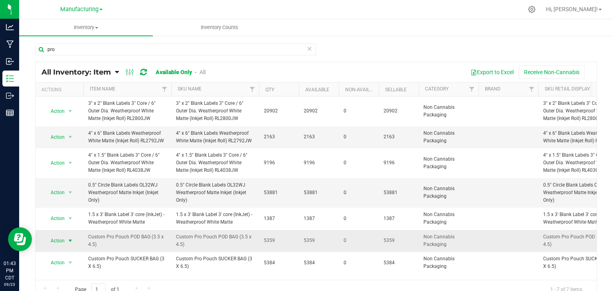
click at [69, 238] on span "select" at bounding box center [70, 241] width 6 height 6
click at [61, 171] on li "Adjust qty" at bounding box center [69, 170] width 51 height 12
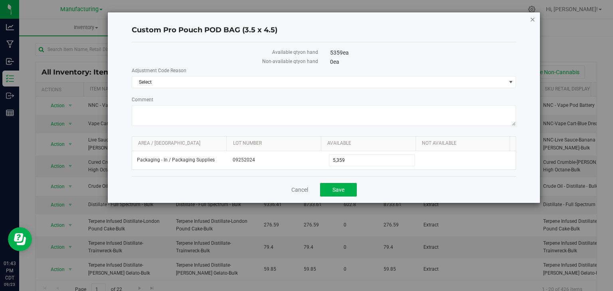
click at [533, 18] on icon "button" at bounding box center [533, 19] width 6 height 10
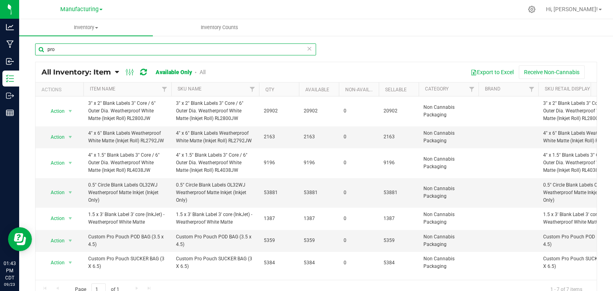
click at [61, 53] on input "pro" at bounding box center [175, 50] width 281 height 12
type input "p"
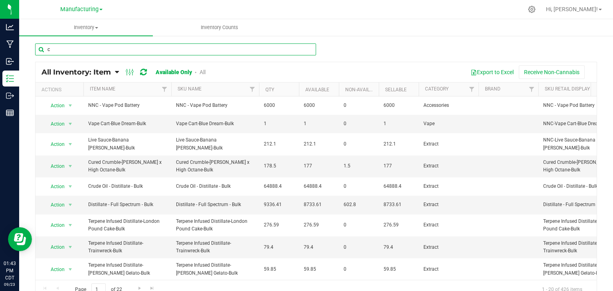
click at [61, 53] on input "c" at bounding box center [175, 50] width 281 height 12
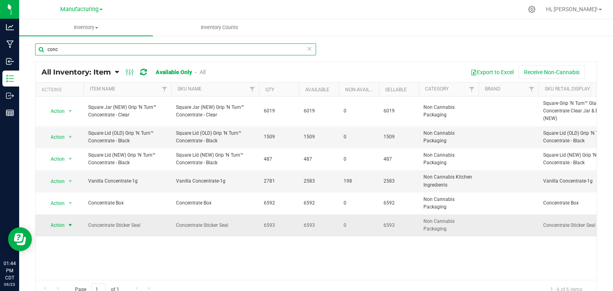
type input "conc"
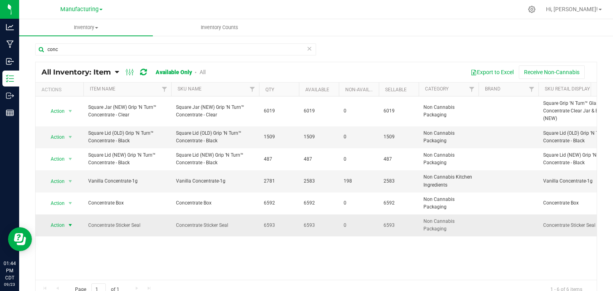
click at [70, 226] on span "select" at bounding box center [70, 225] width 6 height 6
click at [67, 153] on li "Adjust qty" at bounding box center [69, 155] width 51 height 12
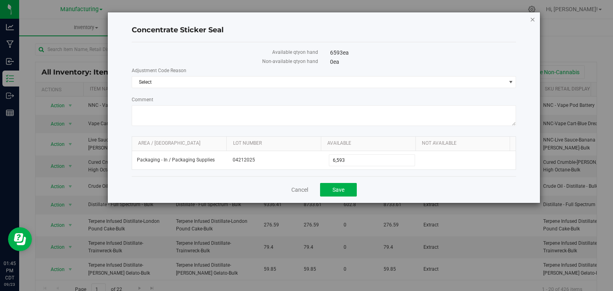
click at [530, 16] on icon "button" at bounding box center [533, 19] width 6 height 10
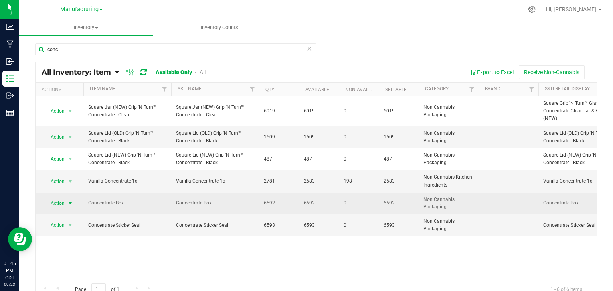
click at [68, 202] on span "select" at bounding box center [70, 203] width 6 height 6
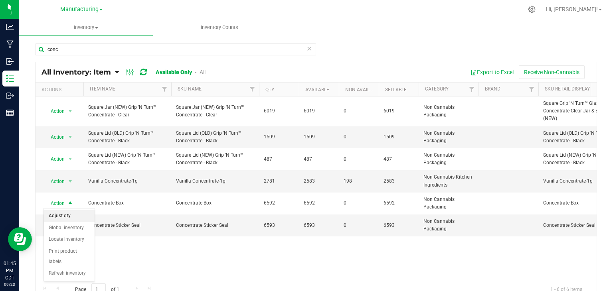
click at [67, 214] on li "Adjust qty" at bounding box center [69, 216] width 51 height 12
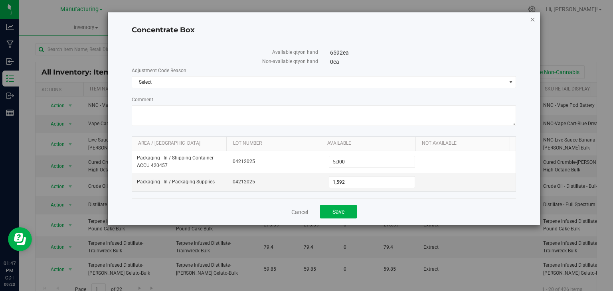
click at [534, 18] on icon "button" at bounding box center [533, 19] width 6 height 10
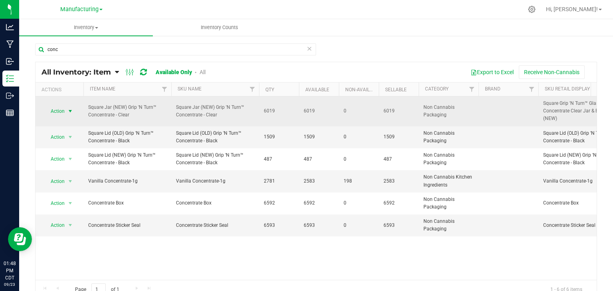
click at [69, 110] on span "select" at bounding box center [70, 111] width 6 height 6
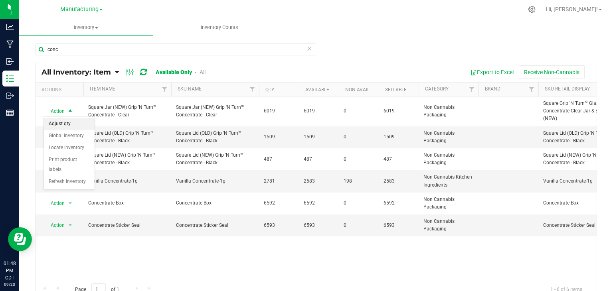
click at [73, 125] on li "Adjust qty" at bounding box center [69, 124] width 51 height 12
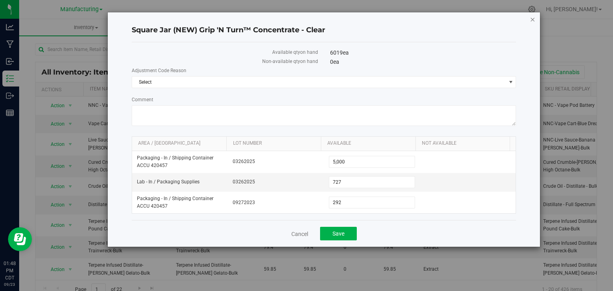
click at [533, 18] on icon "button" at bounding box center [533, 19] width 6 height 10
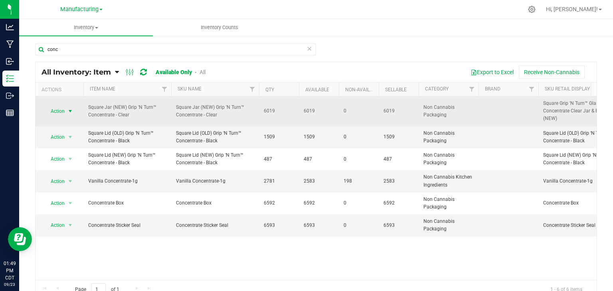
click at [70, 111] on span "select" at bounding box center [70, 111] width 6 height 6
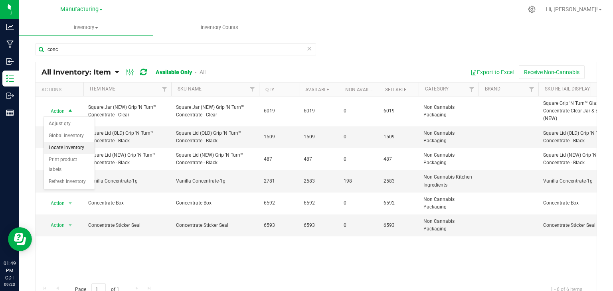
click at [72, 144] on li "Locate inventory" at bounding box center [69, 148] width 51 height 12
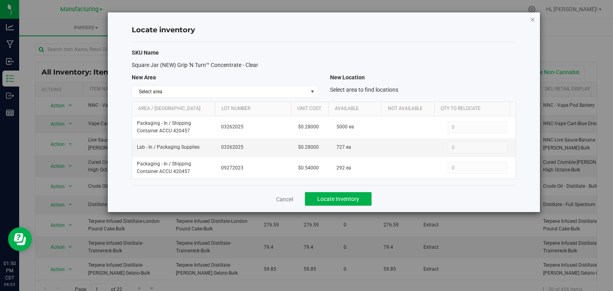
click at [534, 16] on icon "button" at bounding box center [533, 19] width 6 height 10
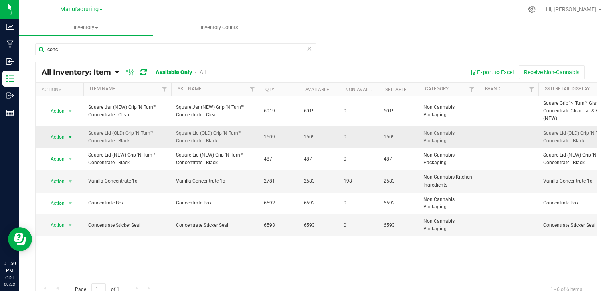
click at [70, 134] on span "select" at bounding box center [70, 137] width 6 height 6
click at [70, 150] on li "Adjust qty" at bounding box center [69, 150] width 51 height 12
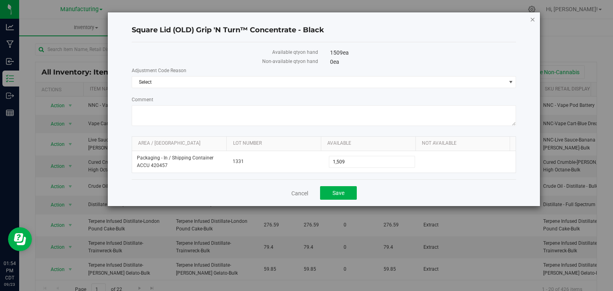
click at [533, 21] on icon "button" at bounding box center [533, 19] width 6 height 10
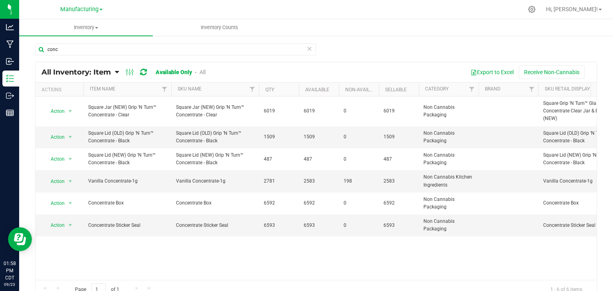
click at [578, 5] on div "Hi, [PERSON_NAME]!" at bounding box center [574, 9] width 62 height 14
click at [588, 10] on span "Hi, [PERSON_NAME]!" at bounding box center [572, 9] width 52 height 6
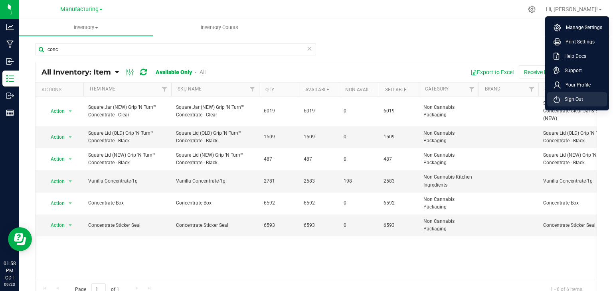
click at [580, 102] on span "Sign Out" at bounding box center [571, 99] width 23 height 8
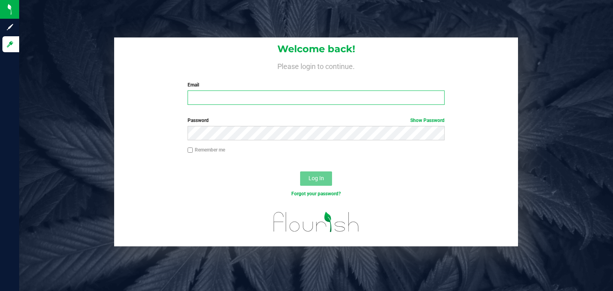
type input "[PERSON_NAME][EMAIL_ADDRESS][PERSON_NAME][DOMAIN_NAME]"
